Goal: Information Seeking & Learning: Understand process/instructions

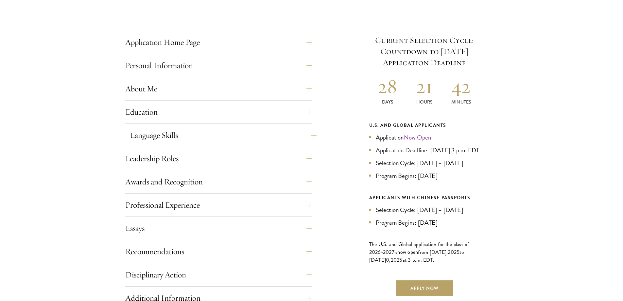
scroll to position [262, 0]
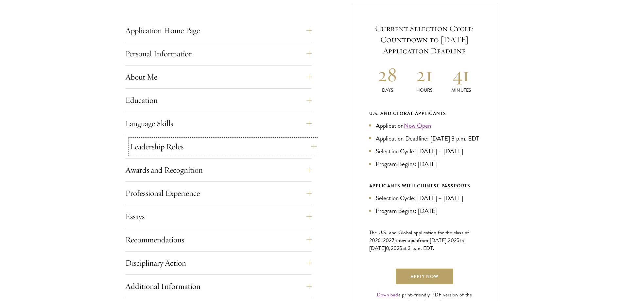
click at [261, 147] on button "Leadership Roles" at bounding box center [223, 147] width 187 height 16
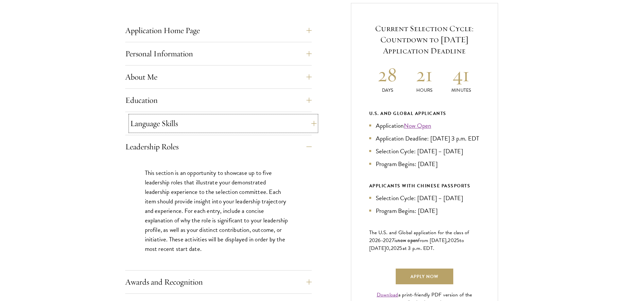
click at [224, 119] on button "Language Skills" at bounding box center [223, 124] width 187 height 16
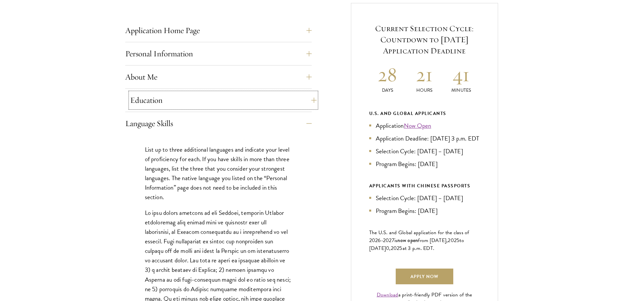
click at [216, 98] on button "Education" at bounding box center [223, 100] width 187 height 16
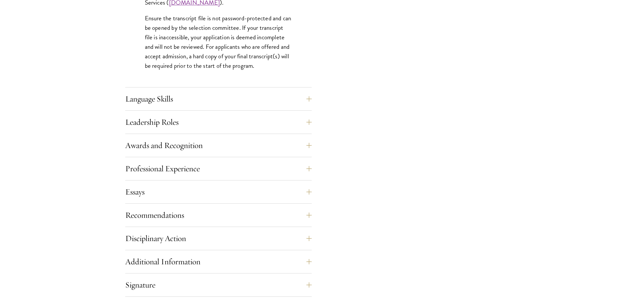
scroll to position [1080, 0]
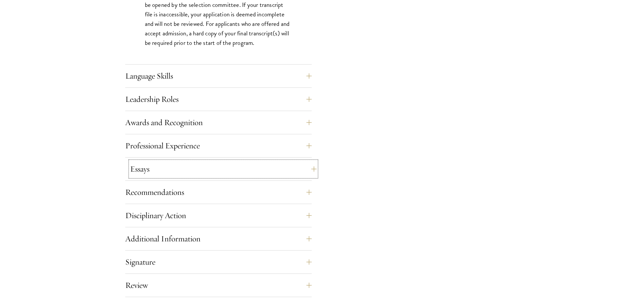
click at [204, 172] on button "Essays" at bounding box center [223, 169] width 187 height 16
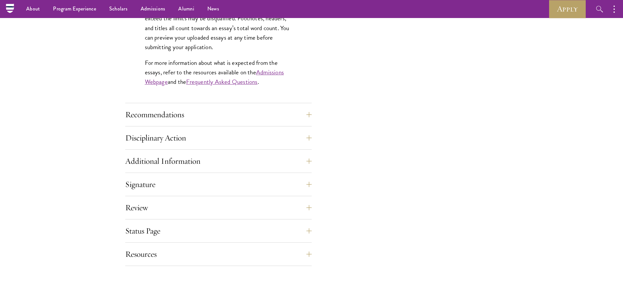
scroll to position [589, 0]
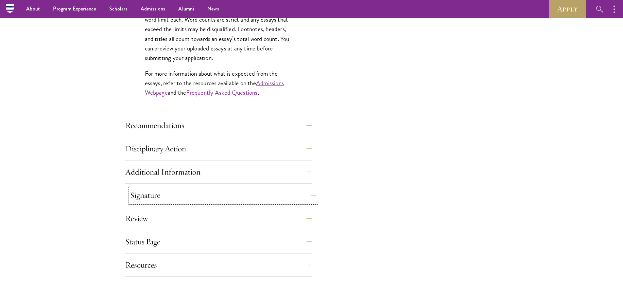
click at [254, 200] on button "Signature" at bounding box center [223, 195] width 187 height 16
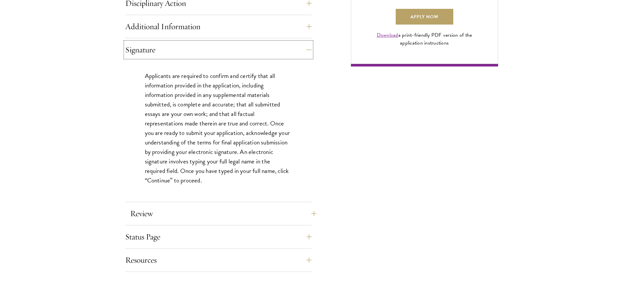
scroll to position [524, 0]
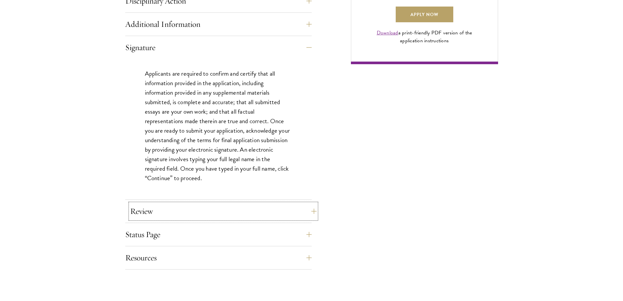
click at [248, 216] on button "Review" at bounding box center [223, 211] width 187 height 16
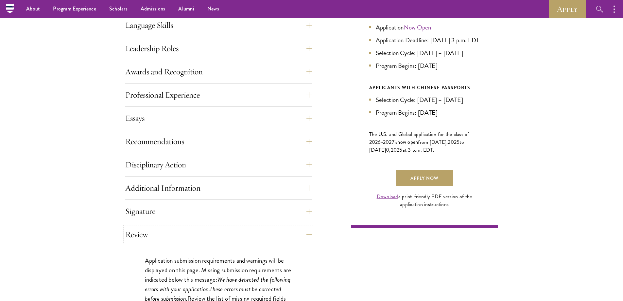
scroll to position [196, 0]
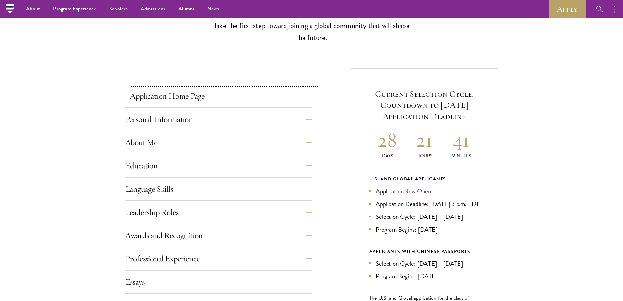
click at [239, 101] on button "Application Home Page" at bounding box center [223, 96] width 187 height 16
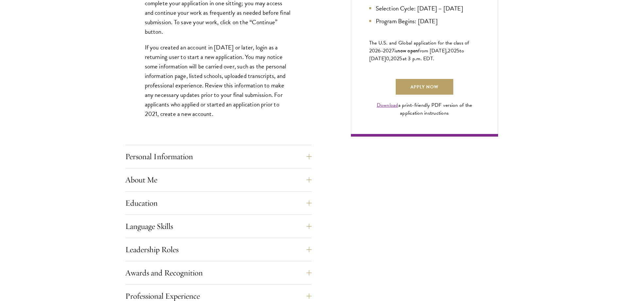
scroll to position [458, 0]
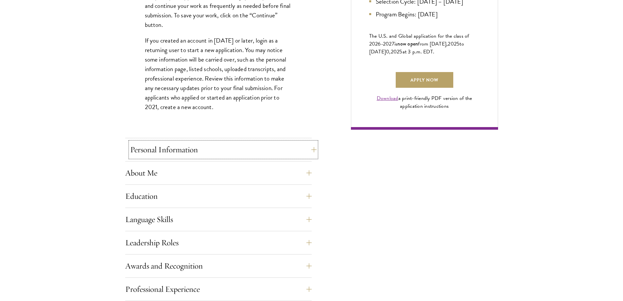
click at [190, 149] on button "Personal Information" at bounding box center [223, 150] width 187 height 16
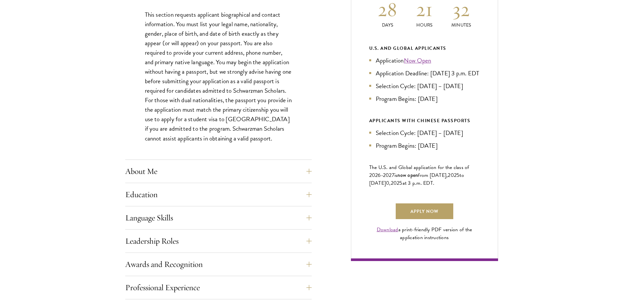
scroll to position [327, 0]
click at [148, 171] on button "About Me" at bounding box center [223, 171] width 187 height 16
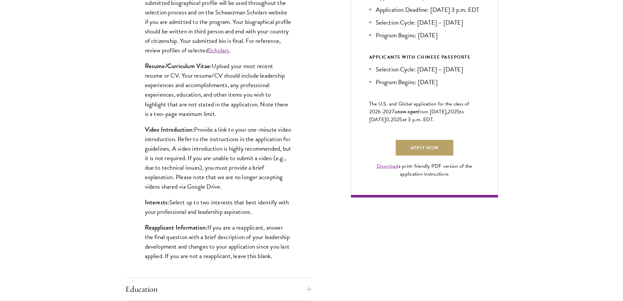
scroll to position [393, 0]
